Goal: Communication & Community: Connect with others

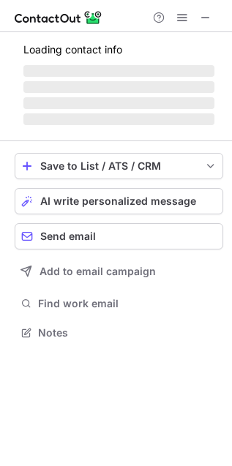
scroll to position [318, 232]
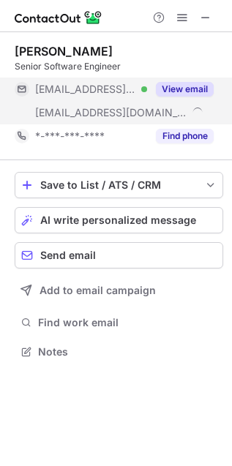
scroll to position [342, 232]
click at [176, 83] on button "View email" at bounding box center [185, 89] width 58 height 15
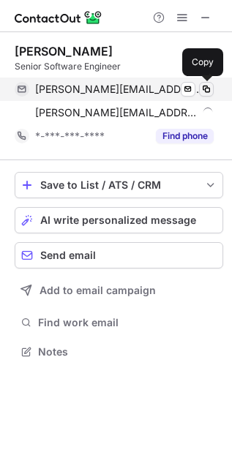
click at [209, 88] on span at bounding box center [207, 89] width 12 height 12
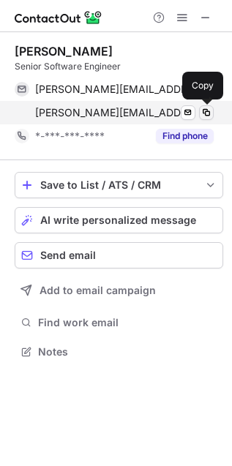
click at [209, 108] on span at bounding box center [207, 113] width 12 height 12
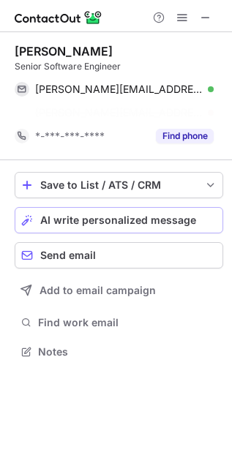
click at [81, 210] on button "AI write personalized message" at bounding box center [119, 220] width 209 height 26
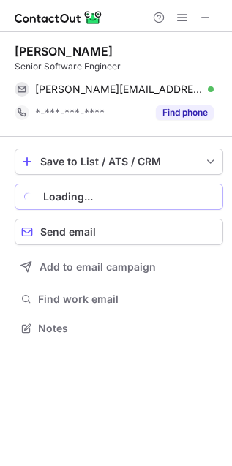
scroll to position [8, 7]
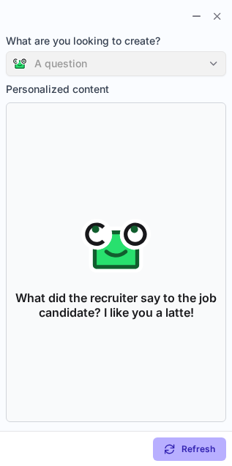
click at [80, 61] on div "A question" at bounding box center [116, 63] width 220 height 25
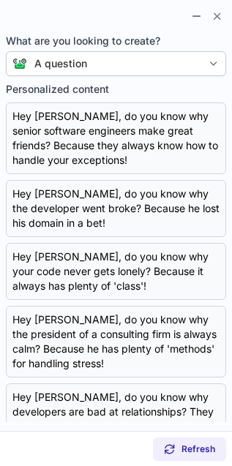
click at [122, 50] on label "What are you looking to create? A question" at bounding box center [116, 55] width 220 height 42
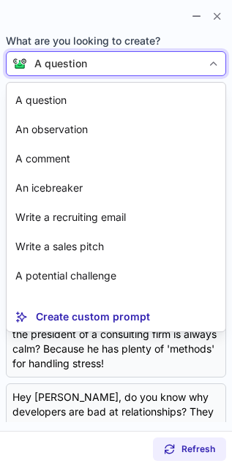
click at [112, 65] on div "A question" at bounding box center [114, 63] width 175 height 15
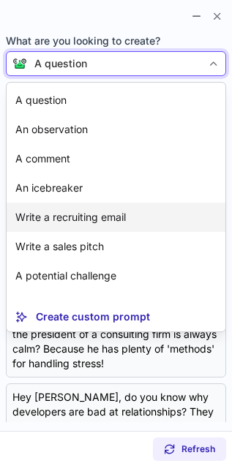
scroll to position [26, 0]
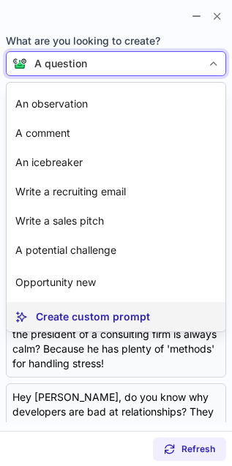
click at [88, 313] on p "Create custom prompt" at bounding box center [93, 317] width 114 height 15
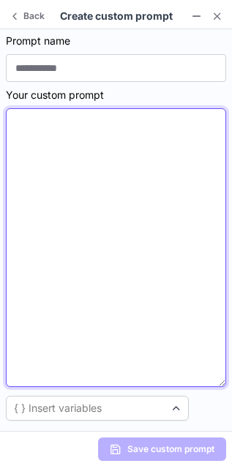
click at [88, 313] on textarea at bounding box center [116, 247] width 220 height 279
paste textarea "**********"
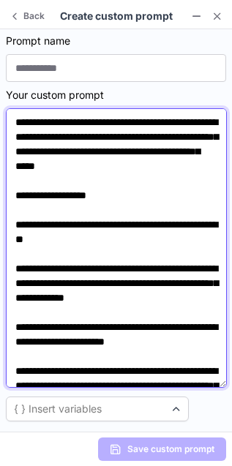
scroll to position [649, 0]
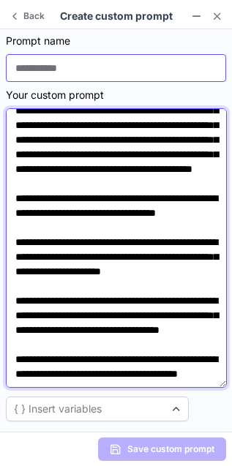
type textarea "**********"
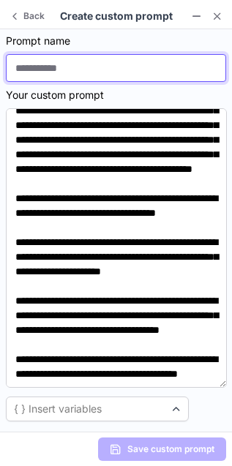
click at [99, 61] on input at bounding box center [116, 68] width 220 height 28
type input "**********"
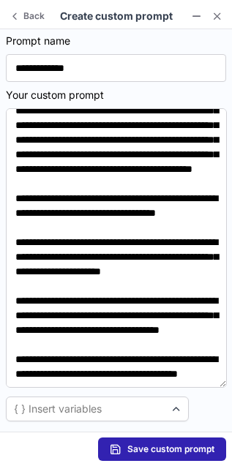
click at [162, 449] on span "Save custom prompt" at bounding box center [170, 450] width 87 height 12
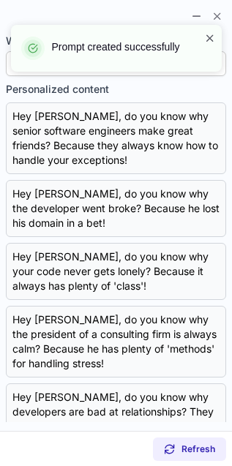
click at [212, 37] on span at bounding box center [210, 38] width 12 height 15
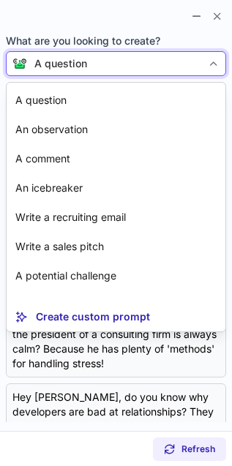
click at [156, 55] on div "A question" at bounding box center [116, 63] width 220 height 25
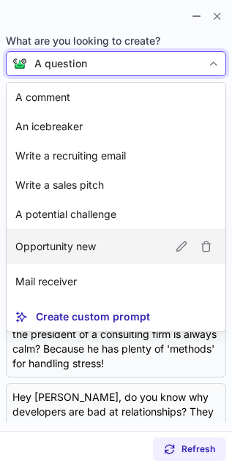
scroll to position [61, 0]
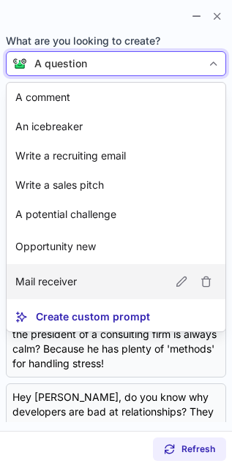
click at [92, 271] on article "Mail receiver" at bounding box center [116, 281] width 219 height 35
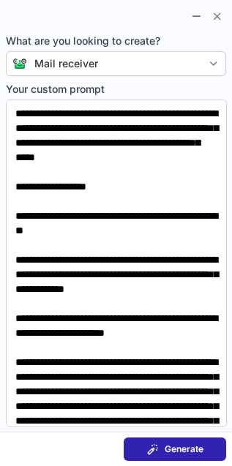
click at [177, 447] on span "Generate" at bounding box center [184, 450] width 39 height 12
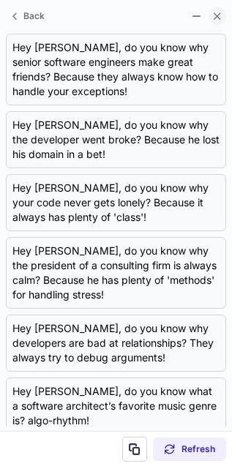
click at [222, 14] on span at bounding box center [218, 16] width 12 height 12
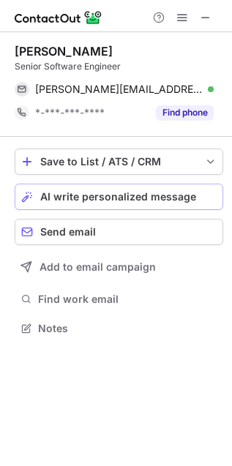
click at [103, 191] on span "AI write personalized message" at bounding box center [118, 197] width 156 height 12
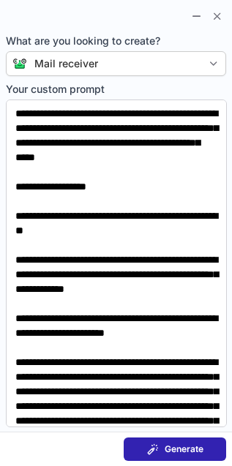
click at [166, 449] on span "Generate" at bounding box center [184, 450] width 39 height 12
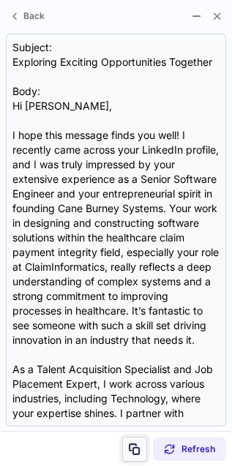
click at [136, 450] on span at bounding box center [135, 450] width 12 height 12
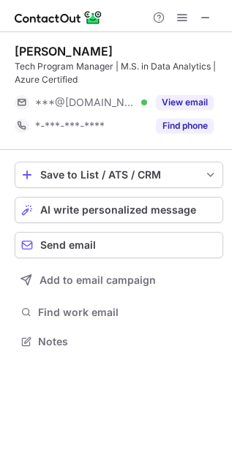
scroll to position [331, 232]
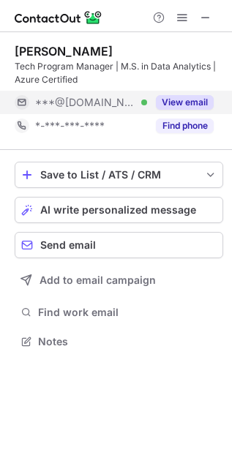
click at [163, 97] on button "View email" at bounding box center [185, 102] width 58 height 15
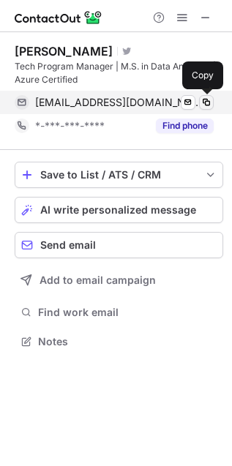
click at [207, 97] on span at bounding box center [207, 103] width 12 height 12
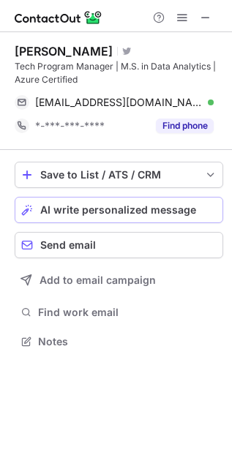
click at [82, 201] on button "AI write personalized message" at bounding box center [119, 210] width 209 height 26
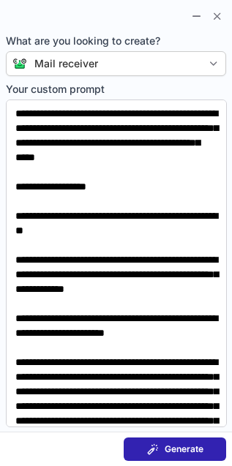
click at [178, 437] on section "Generate" at bounding box center [116, 449] width 232 height 35
click at [177, 444] on span "Generate" at bounding box center [184, 450] width 39 height 12
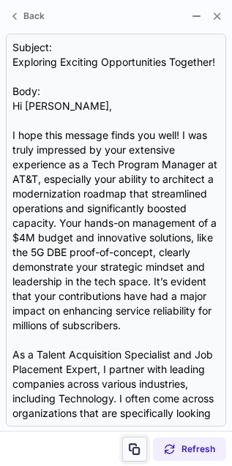
click at [138, 445] on span at bounding box center [135, 450] width 12 height 12
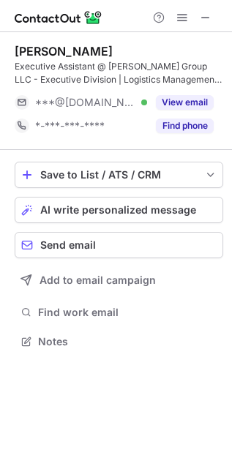
scroll to position [331, 232]
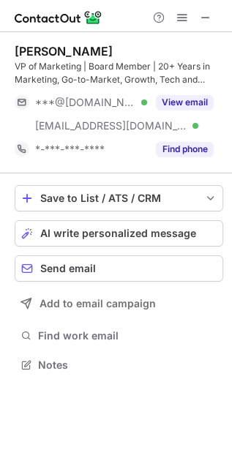
scroll to position [355, 232]
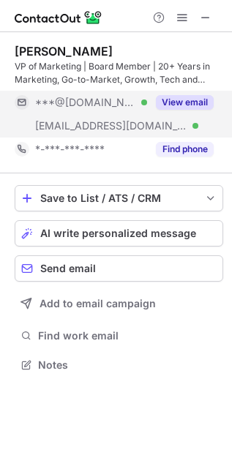
click at [190, 96] on button "View email" at bounding box center [185, 102] width 58 height 15
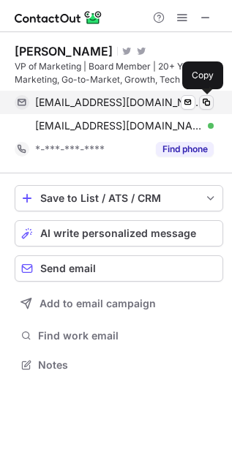
click at [203, 102] on span at bounding box center [207, 103] width 12 height 12
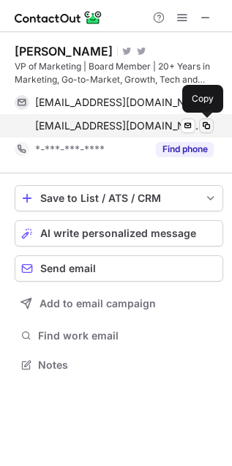
click at [206, 128] on span at bounding box center [207, 126] width 12 height 12
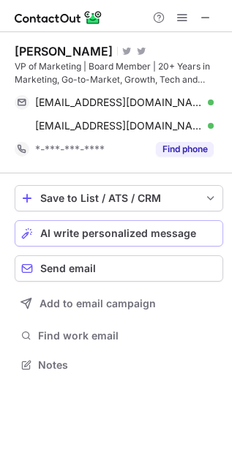
click at [102, 224] on button "AI write personalized message" at bounding box center [119, 233] width 209 height 26
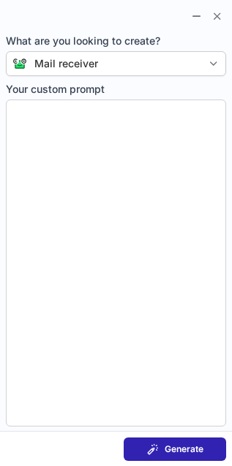
type textarea "**********"
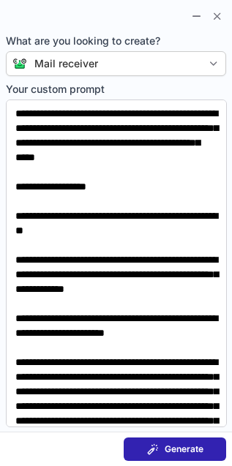
click at [170, 445] on span "Generate" at bounding box center [184, 450] width 39 height 12
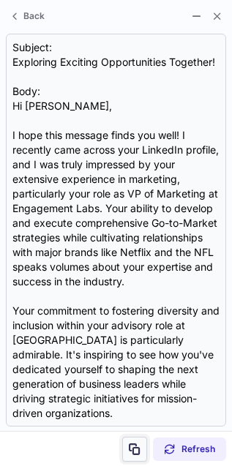
click at [137, 447] on span at bounding box center [135, 450] width 12 height 12
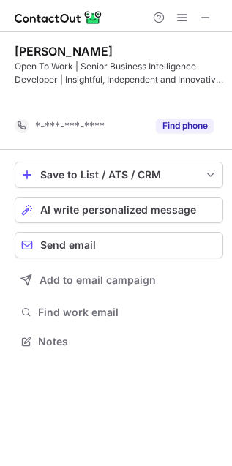
scroll to position [308, 232]
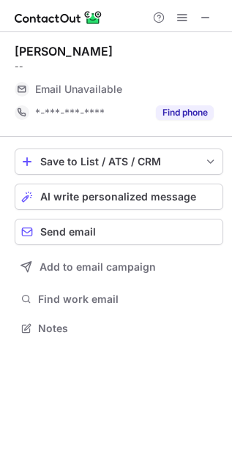
scroll to position [318, 232]
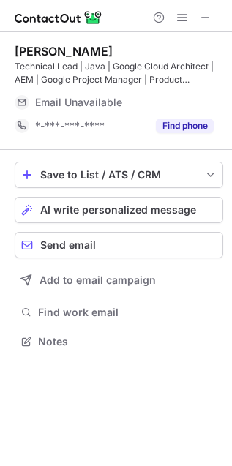
scroll to position [324, 232]
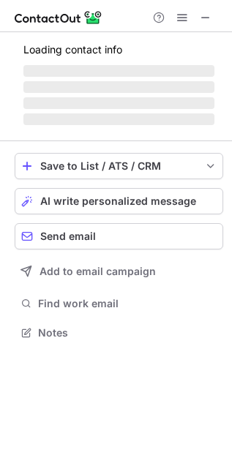
scroll to position [355, 232]
